Goal: Information Seeking & Learning: Learn about a topic

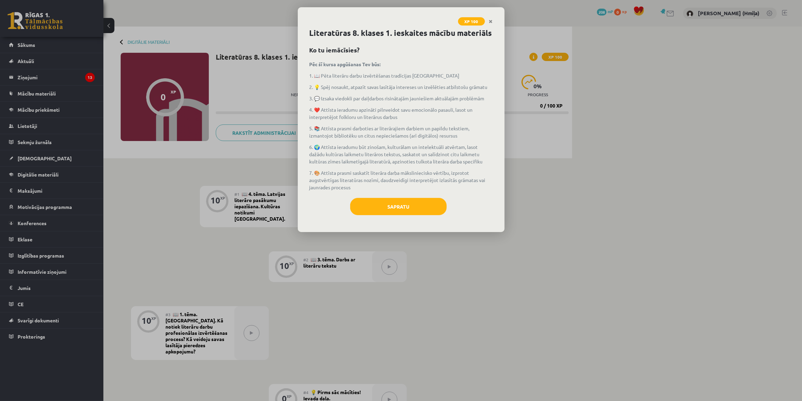
click at [411, 215] on div "Sapratu" at bounding box center [400, 209] width 183 height 22
click at [400, 211] on button "Sapratu" at bounding box center [398, 206] width 96 height 17
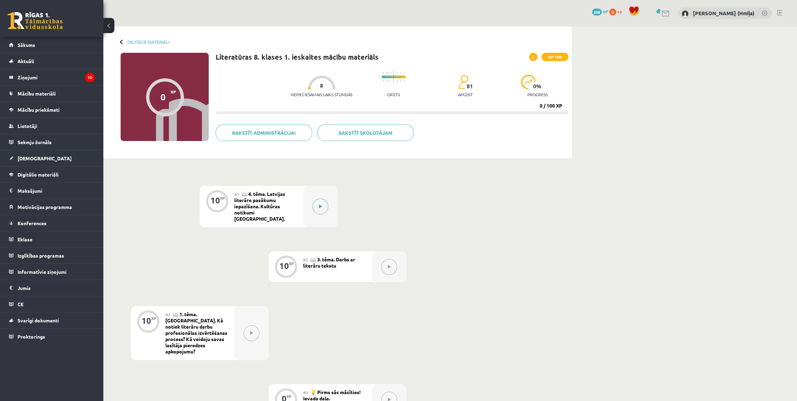
click at [325, 200] on button at bounding box center [320, 206] width 16 height 16
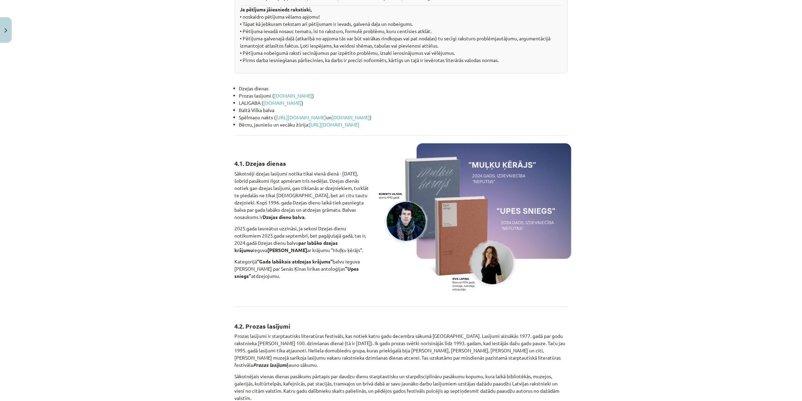
scroll to position [313, 0]
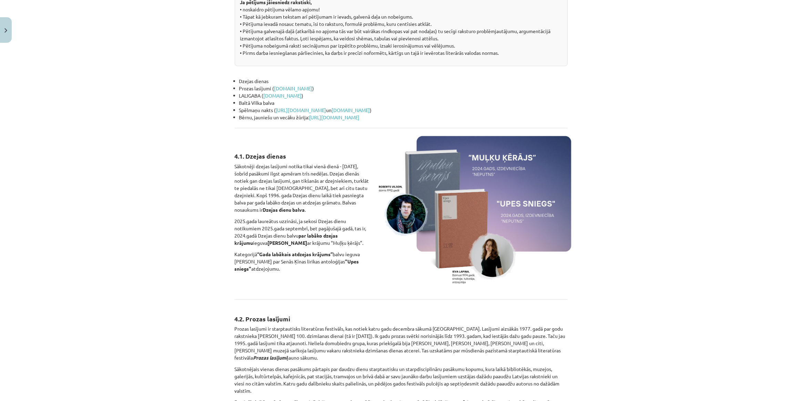
drag, startPoint x: 724, startPoint y: 297, endPoint x: 719, endPoint y: 296, distance: 5.2
click at [724, 297] on div "Mācību tēma: Literatūras 8. klases 1. ieskaites mācību materiāls #1 📖 4. tēma. …" at bounding box center [401, 200] width 802 height 401
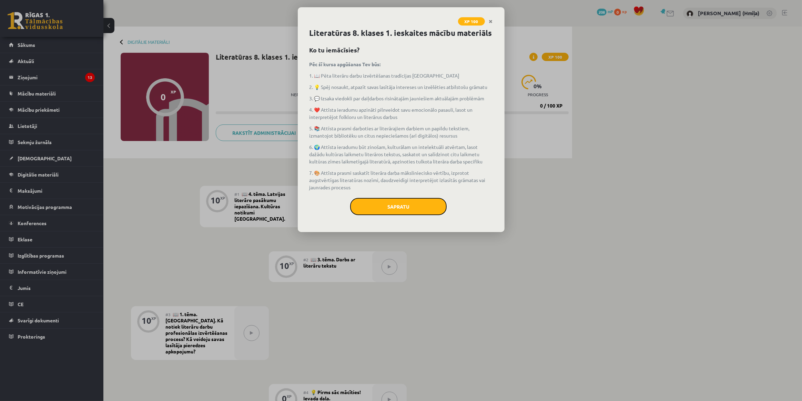
click at [394, 205] on button "Sapratu" at bounding box center [398, 206] width 96 height 17
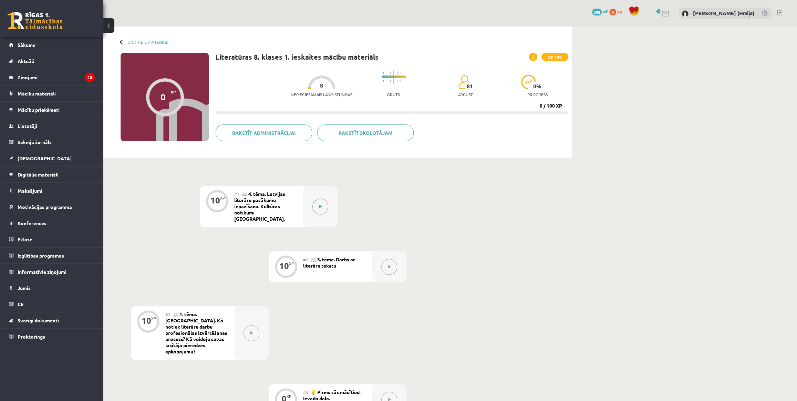
click at [323, 205] on button at bounding box center [320, 206] width 16 height 16
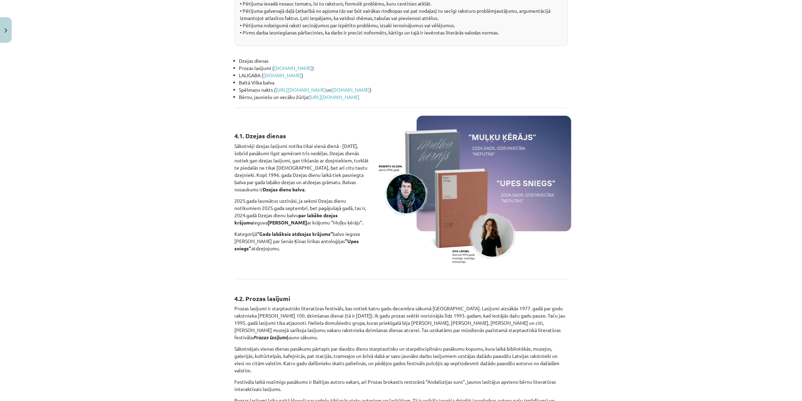
scroll to position [344, 0]
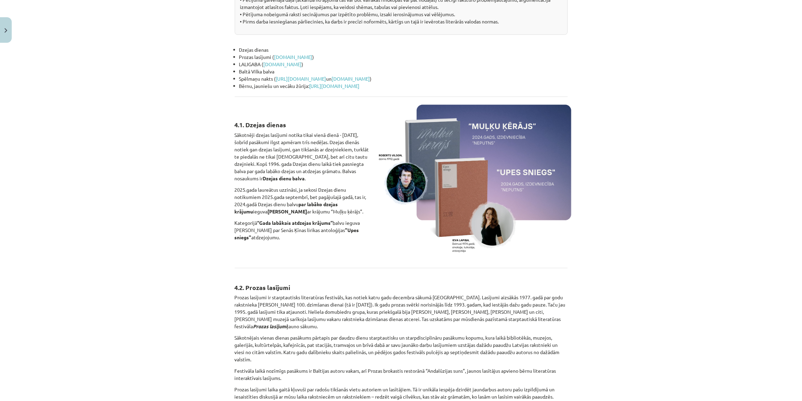
click at [778, 364] on div "Mācību tēma: Literatūras 8. klases 1. ieskaites mācību materiāls #1 📖 4. tēma. …" at bounding box center [401, 200] width 802 height 401
click at [751, 302] on div "Mācību tēma: Literatūras 8. klases 1. ieskaites mācību materiāls #1 📖 4. tēma. …" at bounding box center [401, 200] width 802 height 401
click at [706, 273] on div "Mācību tēma: Literatūras 8. klases 1. ieskaites mācību materiāls #1 📖 4. tēma. …" at bounding box center [401, 200] width 802 height 401
